Goal: Check status: Check status

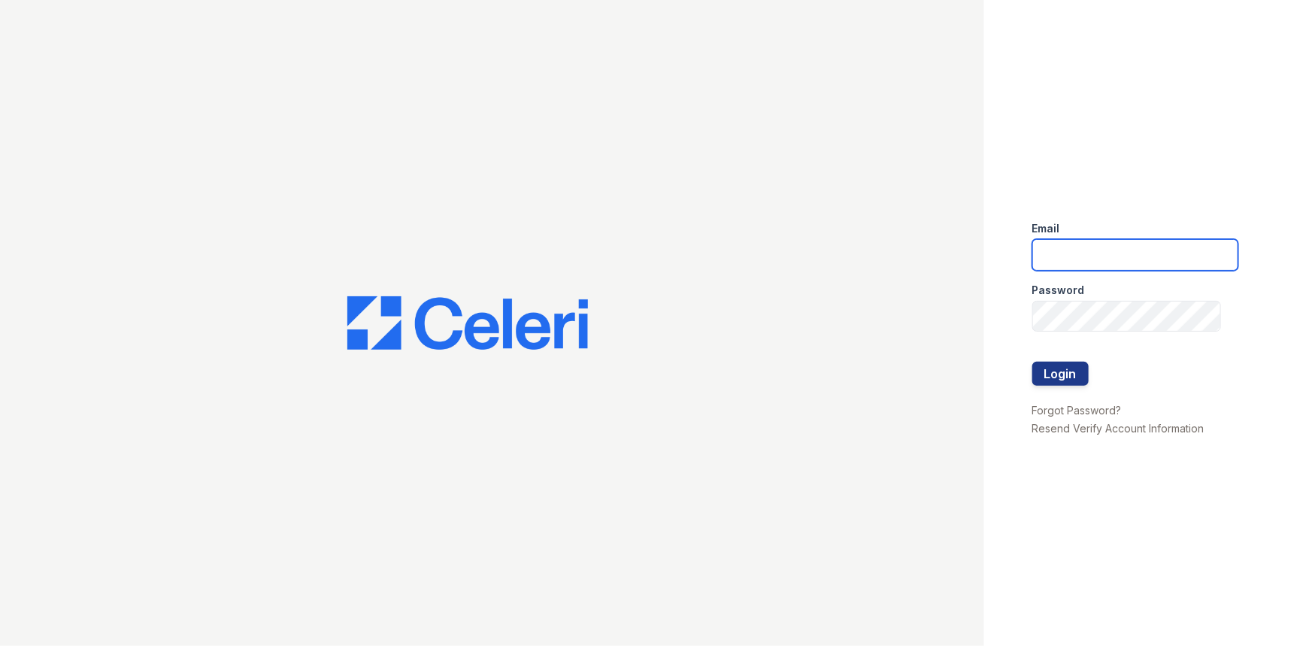
type input "arriveunionwharf@trinity-pm.com"
click at [1031, 375] on div "Email arriveunionwharf@trinity-pm.com Password Login Forgot Password? Resend Ve…" at bounding box center [1148, 323] width 328 height 646
click at [1052, 374] on button "Login" at bounding box center [1060, 374] width 56 height 24
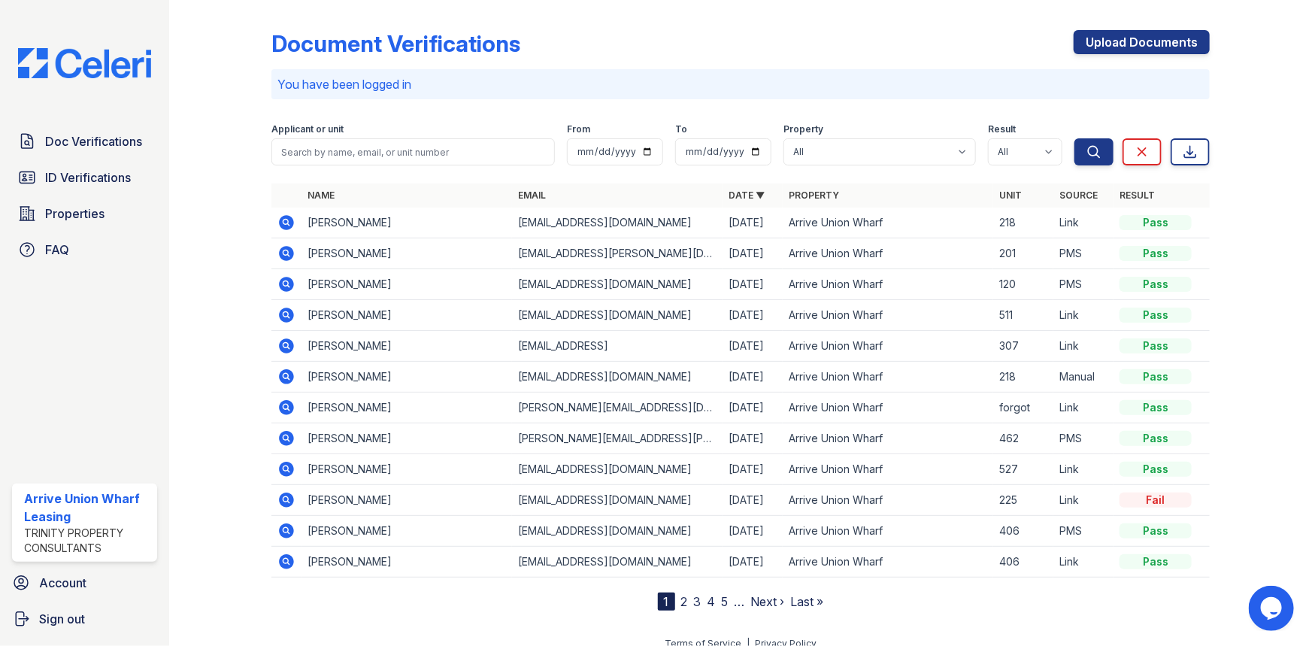
click at [289, 437] on icon at bounding box center [286, 438] width 15 height 15
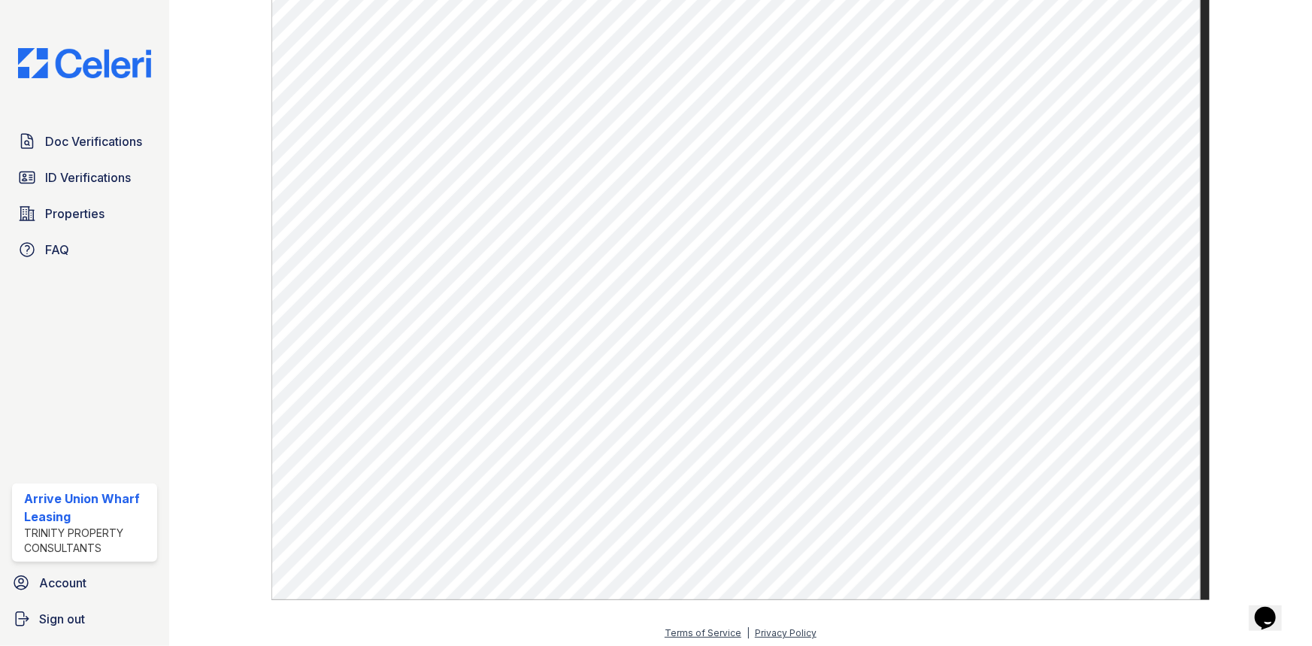
scroll to position [562, 0]
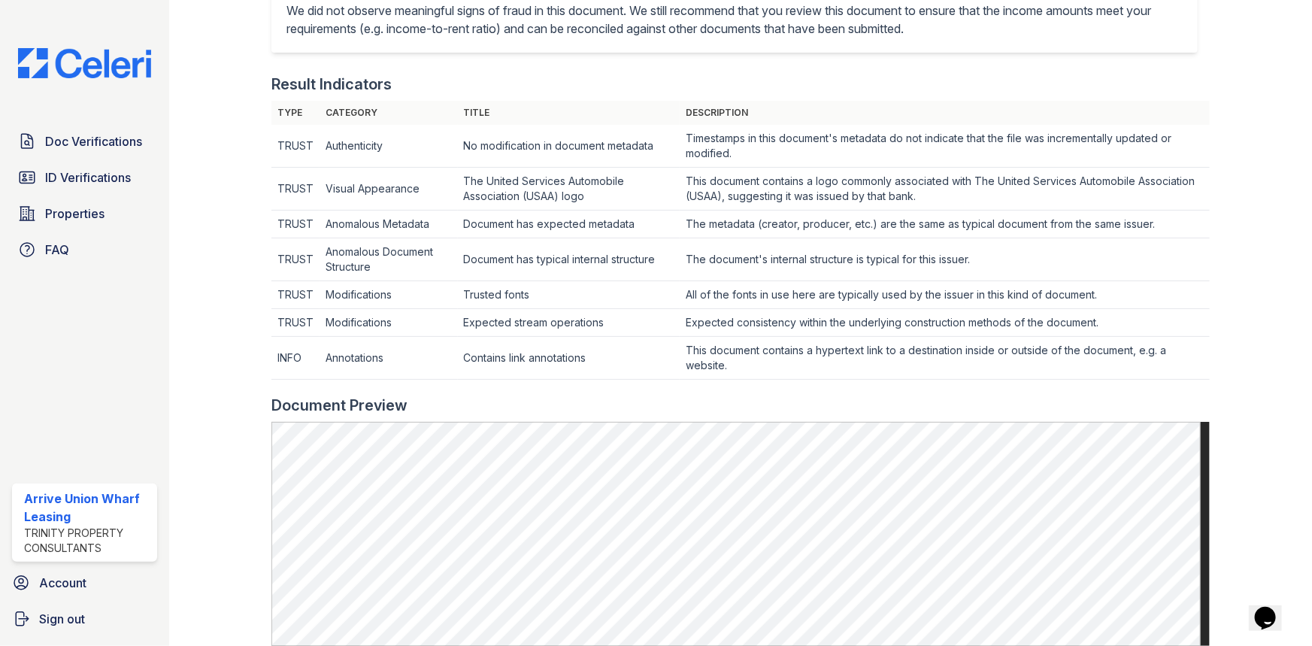
scroll to position [615, 0]
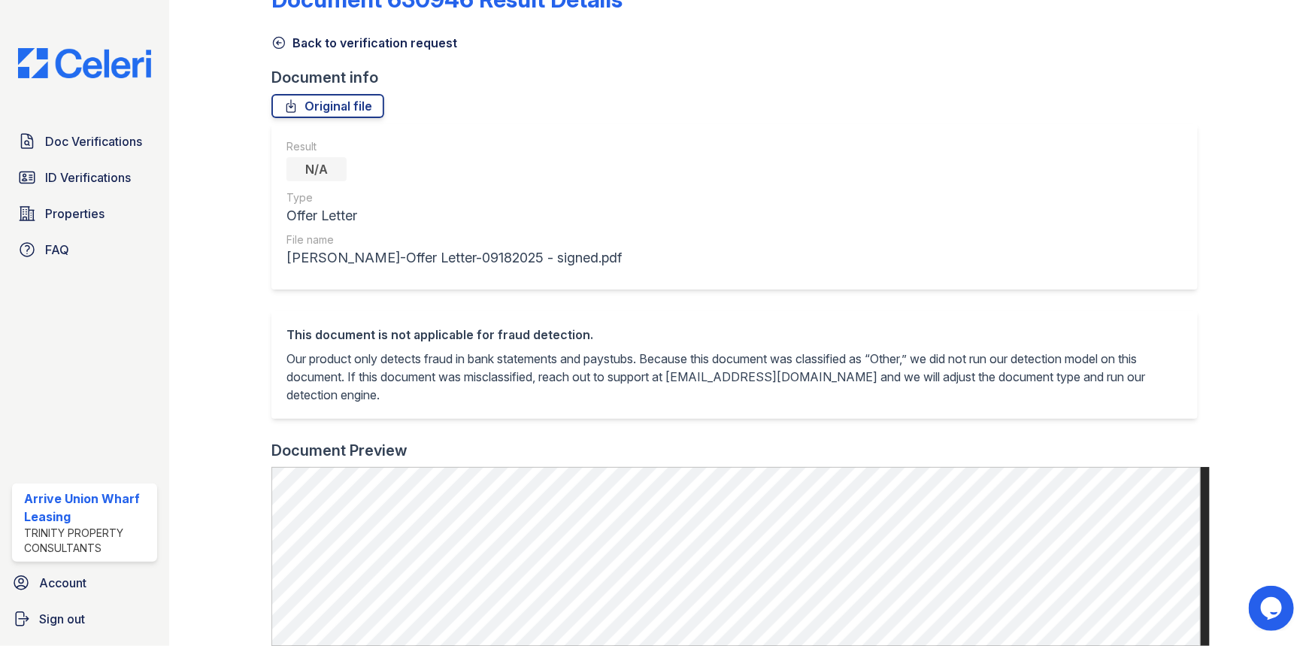
scroll to position [68, 0]
